Goal: Information Seeking & Learning: Learn about a topic

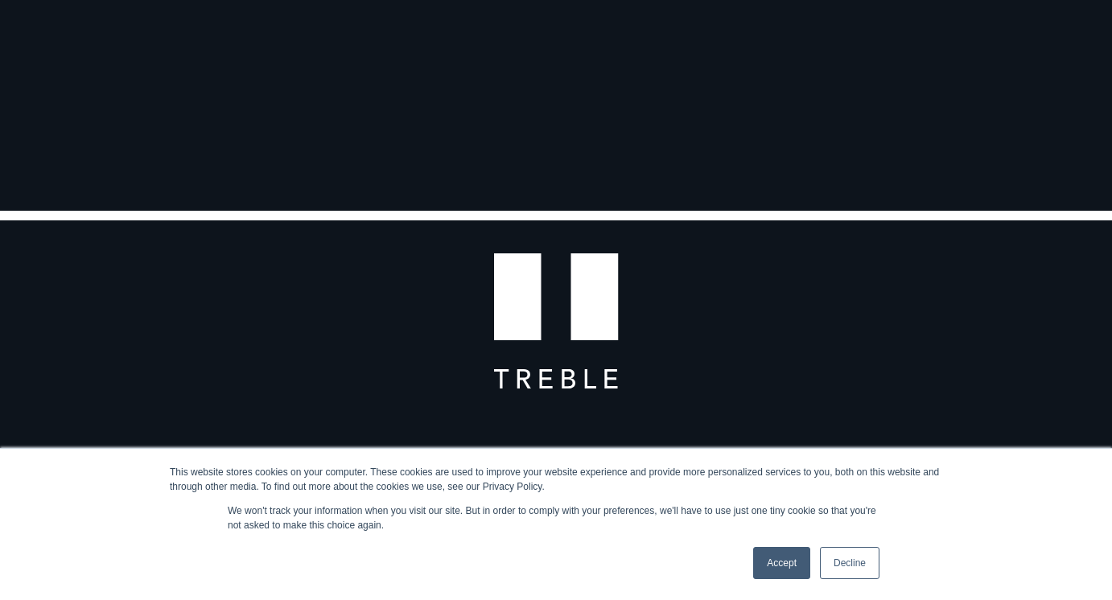
scroll to position [410, 0]
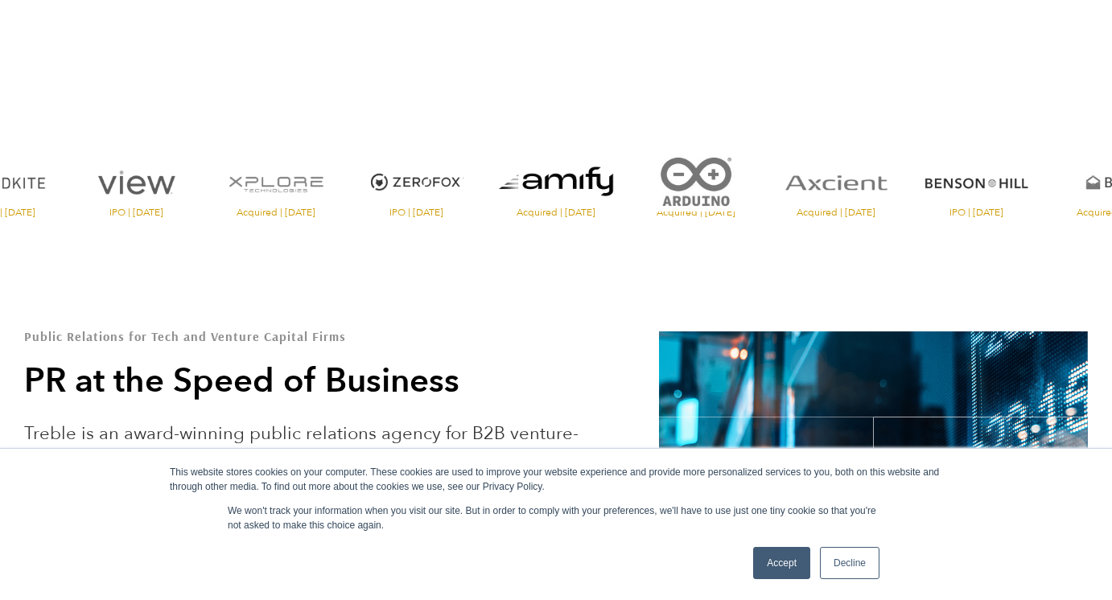
click at [772, 561] on link "Accept" at bounding box center [781, 563] width 57 height 32
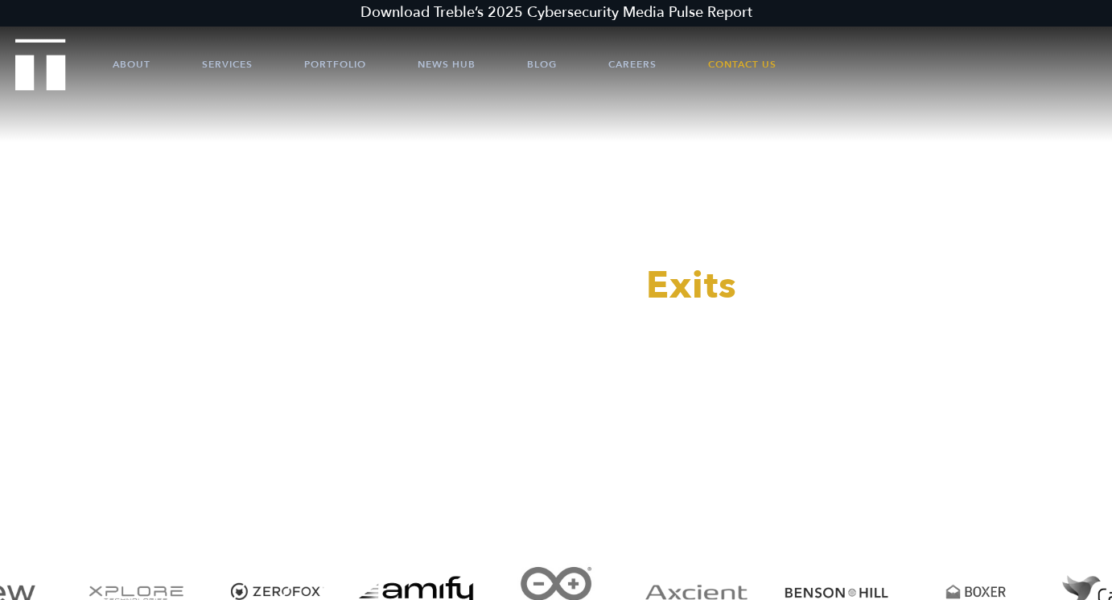
scroll to position [0, 0]
click at [330, 64] on link "Portfolio" at bounding box center [335, 64] width 62 height 48
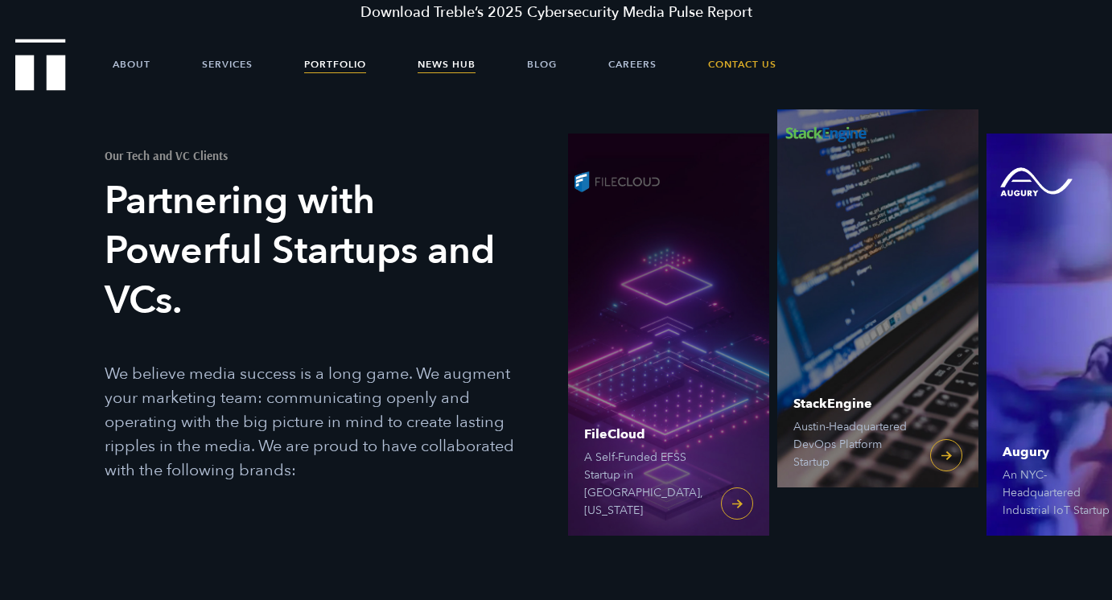
click at [434, 62] on link "News Hub" at bounding box center [447, 64] width 58 height 48
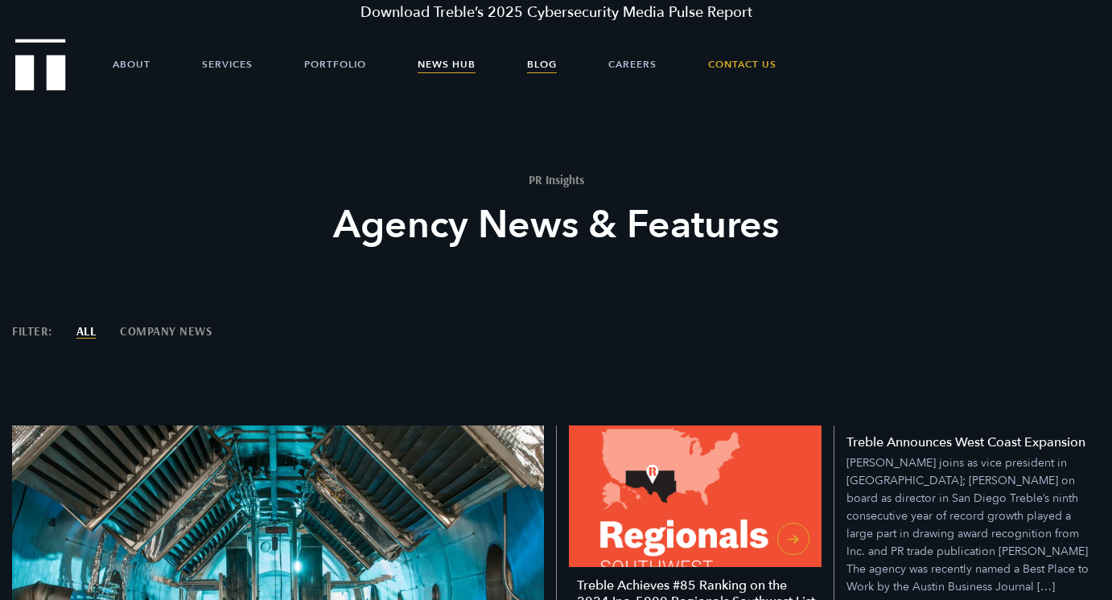
click at [539, 64] on link "Blog" at bounding box center [542, 64] width 30 height 48
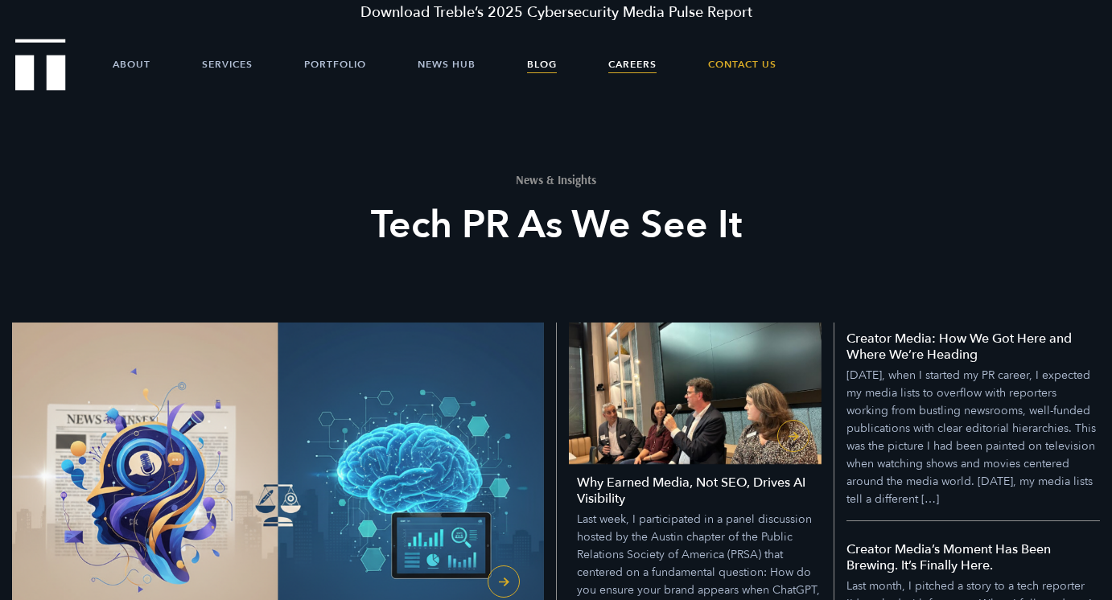
click at [636, 63] on link "Careers" at bounding box center [632, 64] width 48 height 48
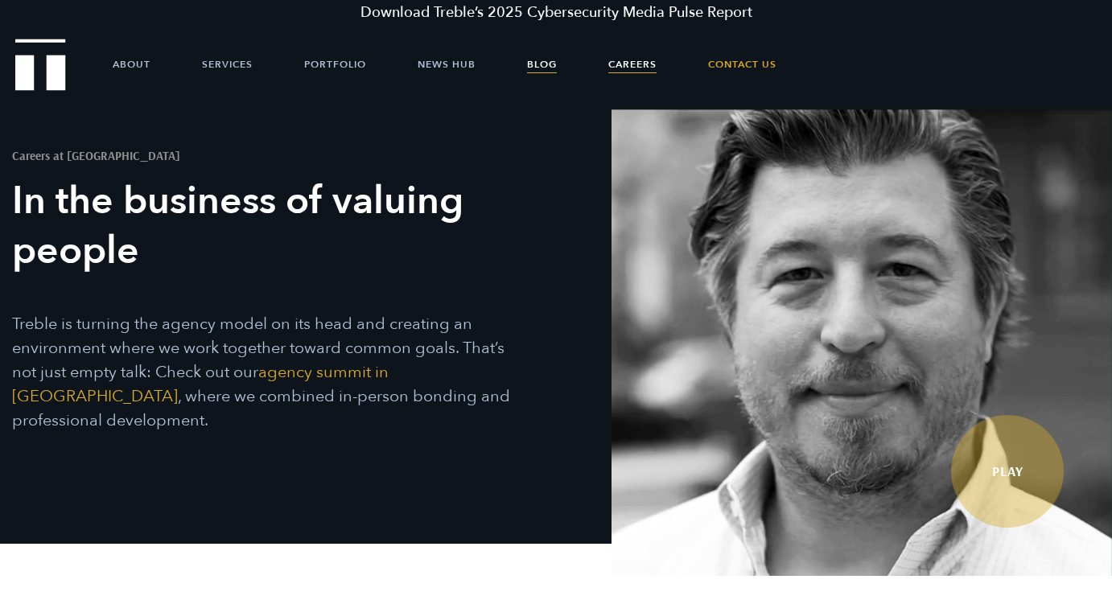
click at [546, 63] on link "Blog" at bounding box center [542, 64] width 30 height 48
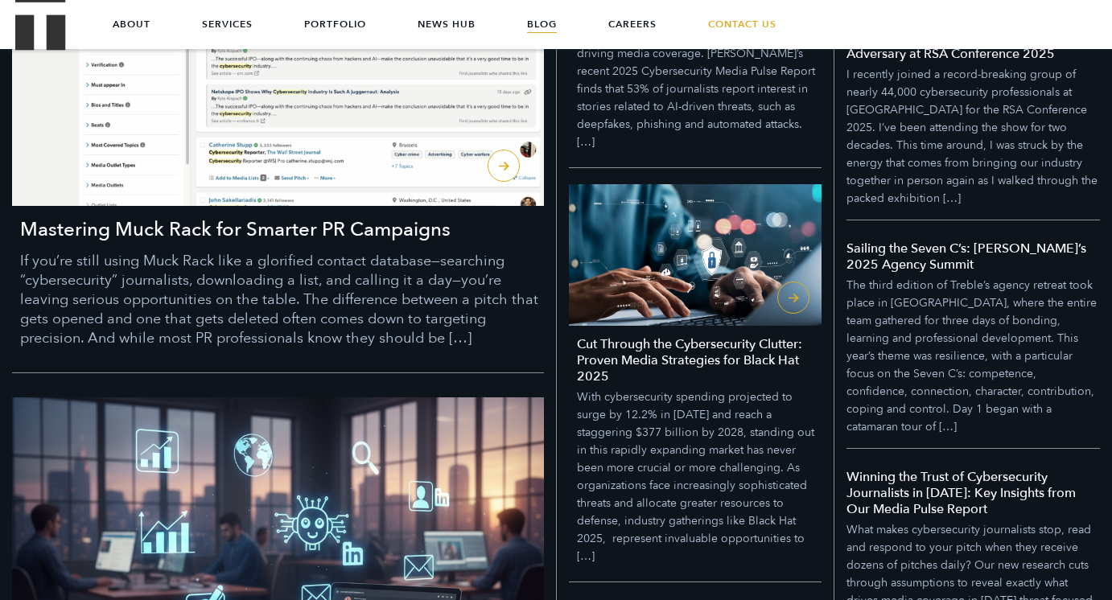
scroll to position [928, 0]
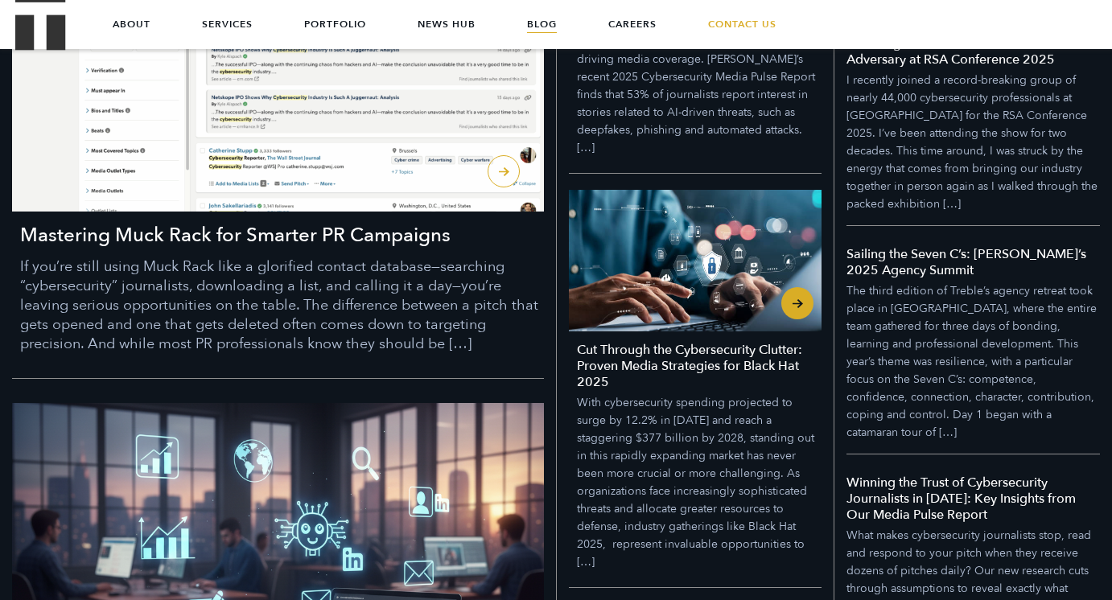
click at [673, 209] on img "Cut Through the Cybersecurity Clutter: Proven Media Strategies for Black Hat 20…" at bounding box center [695, 261] width 253 height 142
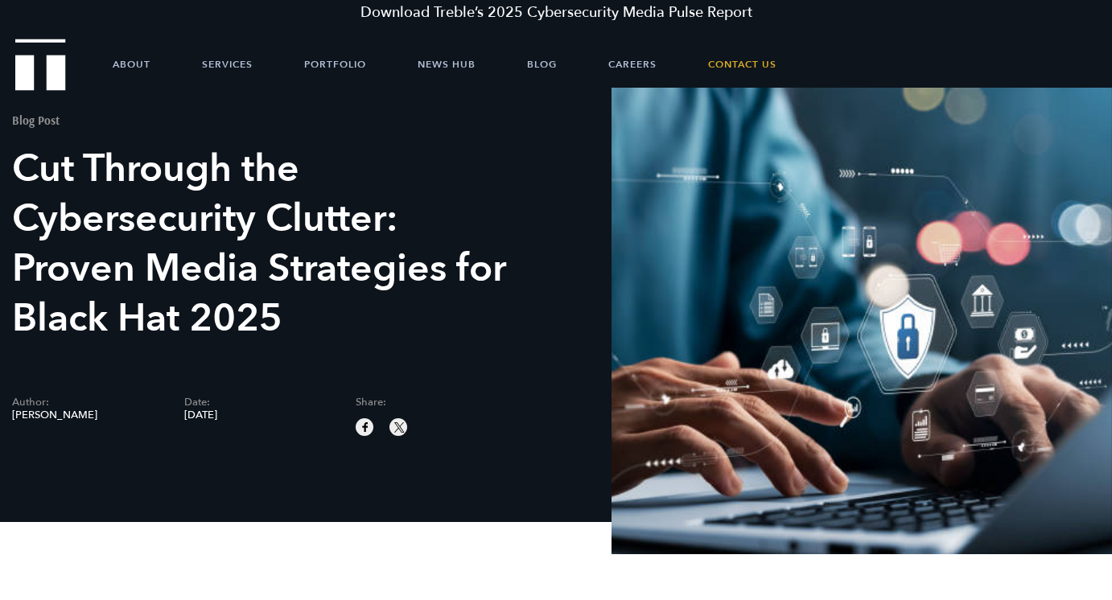
scroll to position [24, 0]
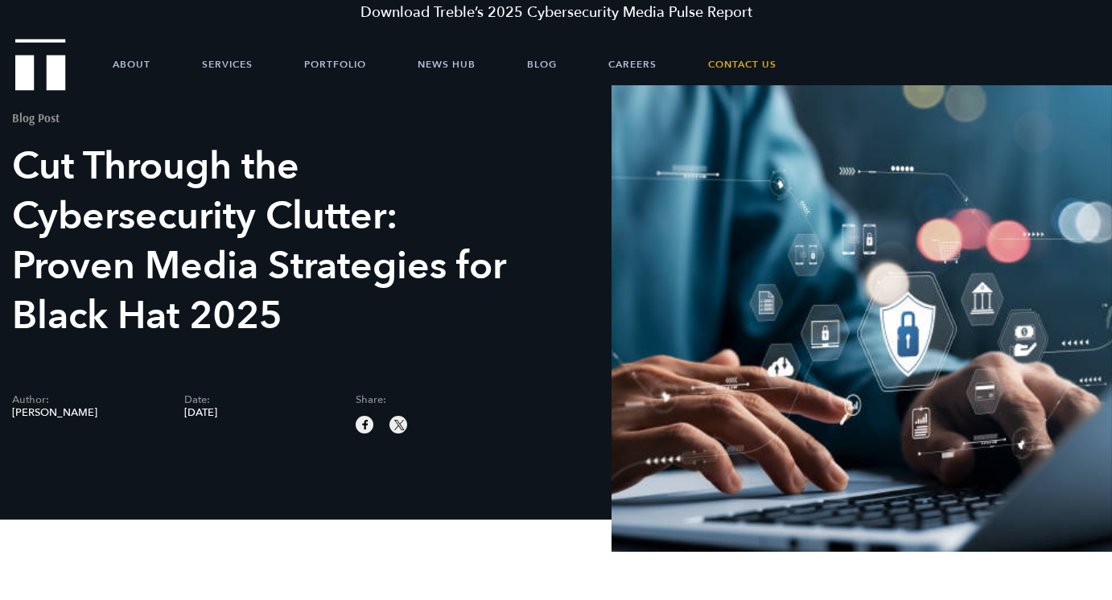
click at [700, 271] on span at bounding box center [862, 318] width 501 height 467
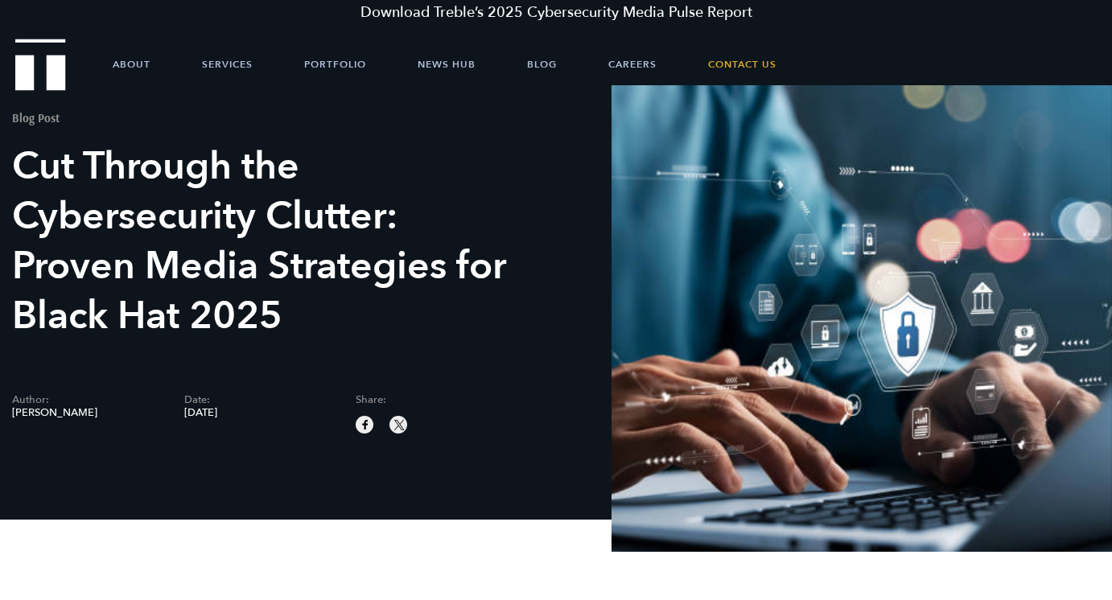
click at [696, 270] on span at bounding box center [862, 318] width 501 height 467
click at [715, 163] on span at bounding box center [862, 318] width 501 height 467
click at [880, 171] on span at bounding box center [862, 318] width 501 height 467
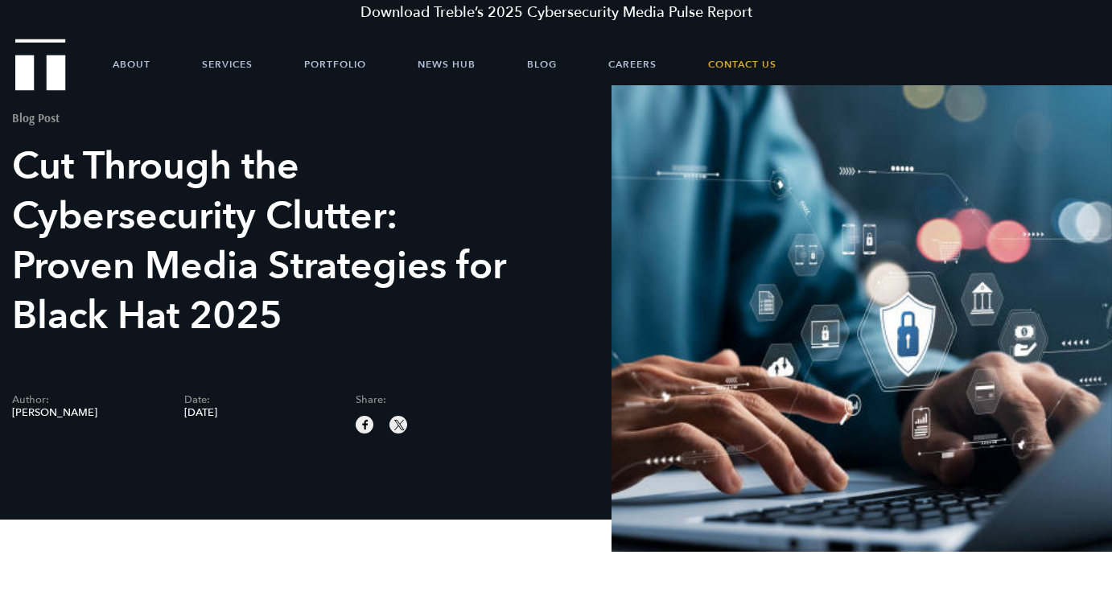
click at [880, 171] on span at bounding box center [862, 318] width 501 height 467
click at [663, 209] on span at bounding box center [862, 318] width 501 height 467
click at [729, 181] on span at bounding box center [862, 318] width 501 height 467
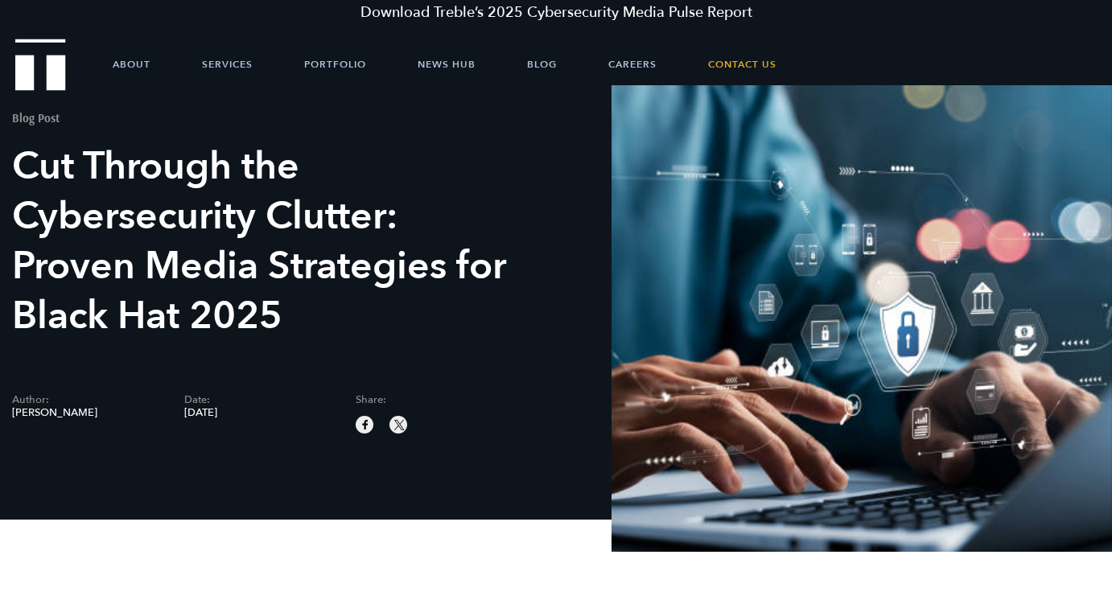
click at [729, 181] on span at bounding box center [862, 318] width 501 height 467
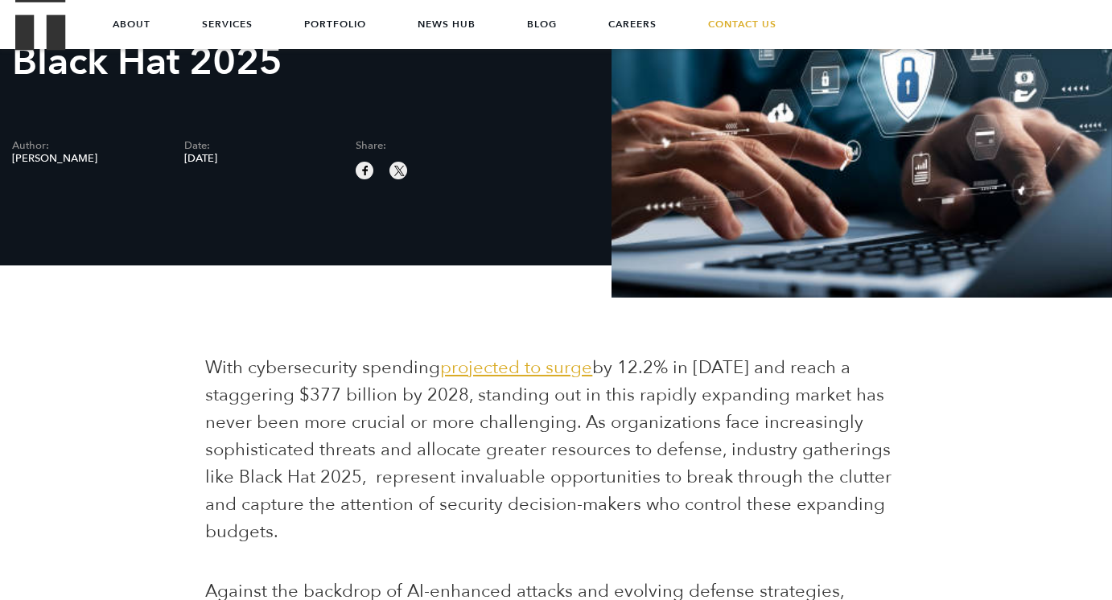
scroll to position [0, 0]
